Goal: Task Accomplishment & Management: Manage account settings

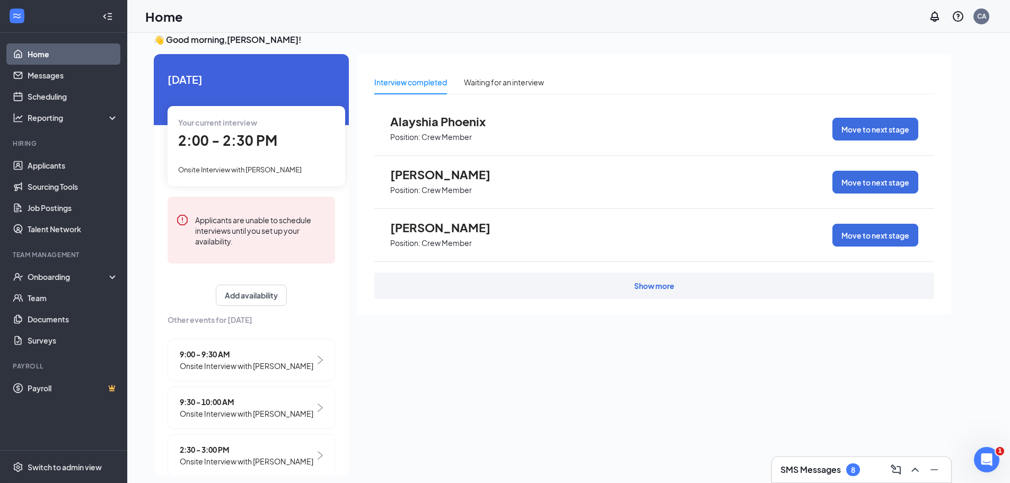
scroll to position [22, 0]
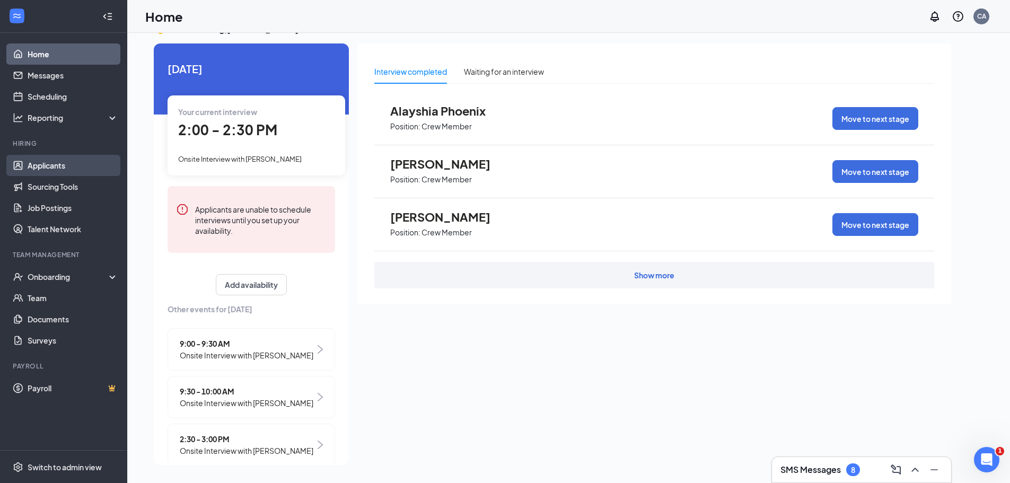
click at [39, 165] on link "Applicants" at bounding box center [73, 165] width 91 height 21
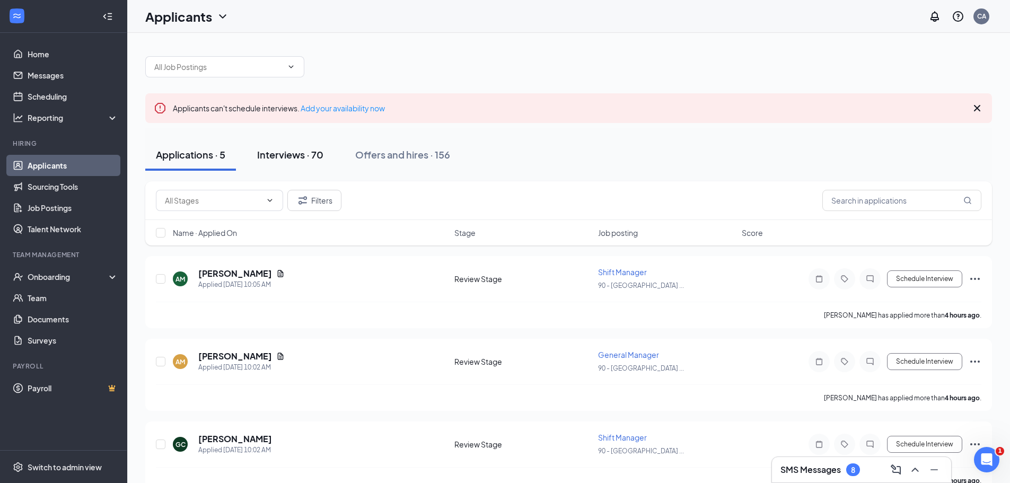
click at [287, 155] on div "Interviews · 70" at bounding box center [290, 154] width 66 height 13
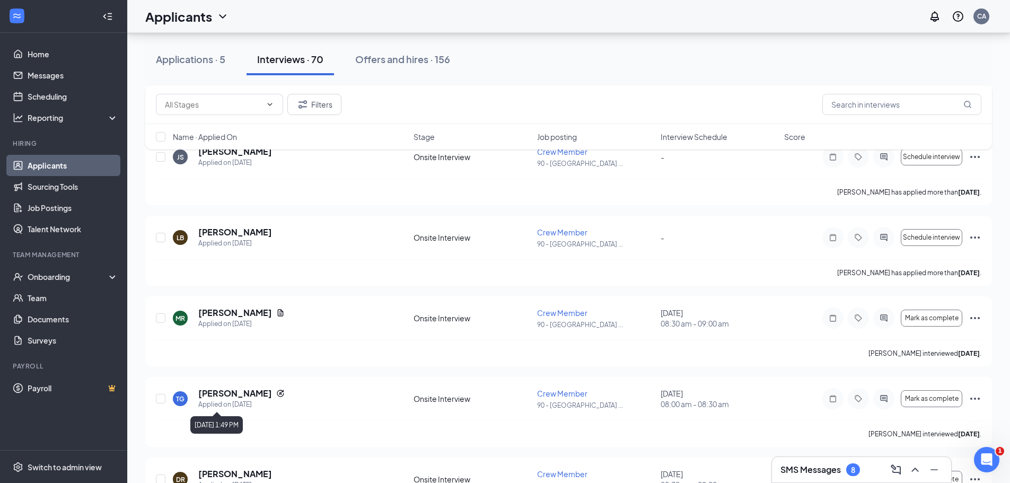
scroll to position [742, 0]
